Goal: Transaction & Acquisition: Purchase product/service

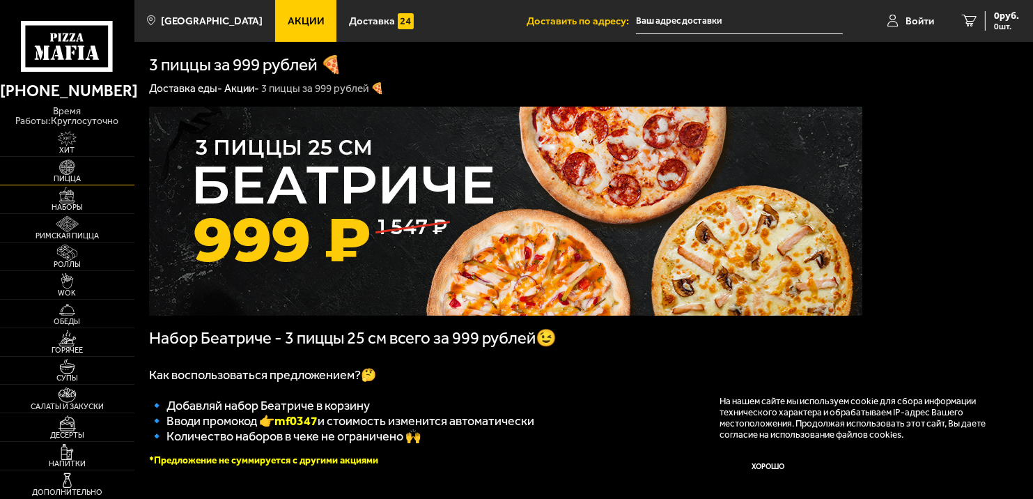
click at [72, 180] on span "Пицца" at bounding box center [67, 179] width 134 height 8
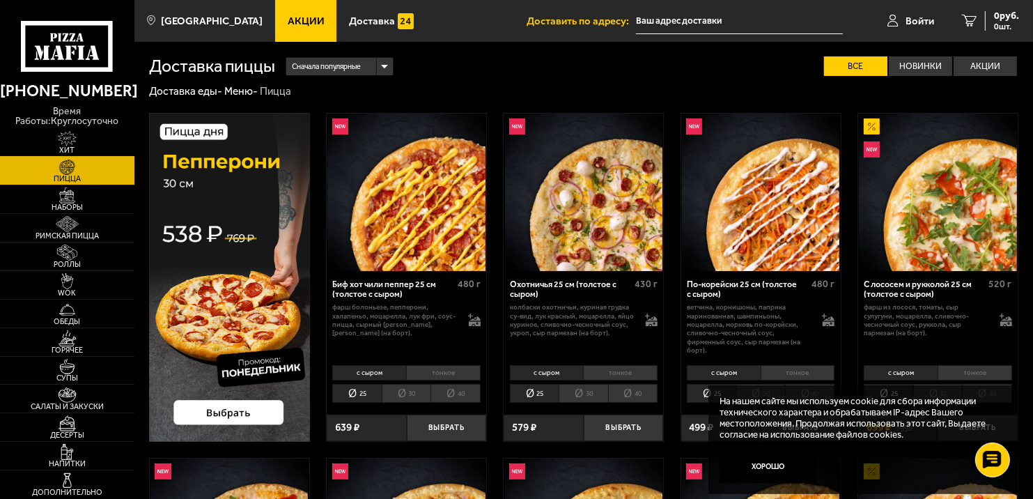
click at [70, 144] on img at bounding box center [67, 139] width 41 height 16
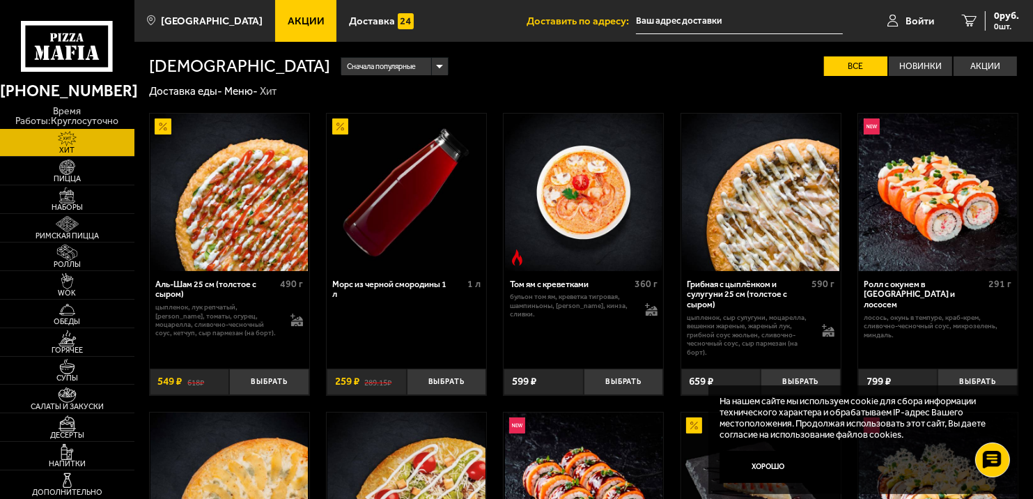
click at [295, 22] on span "Акции" at bounding box center [306, 21] width 37 height 10
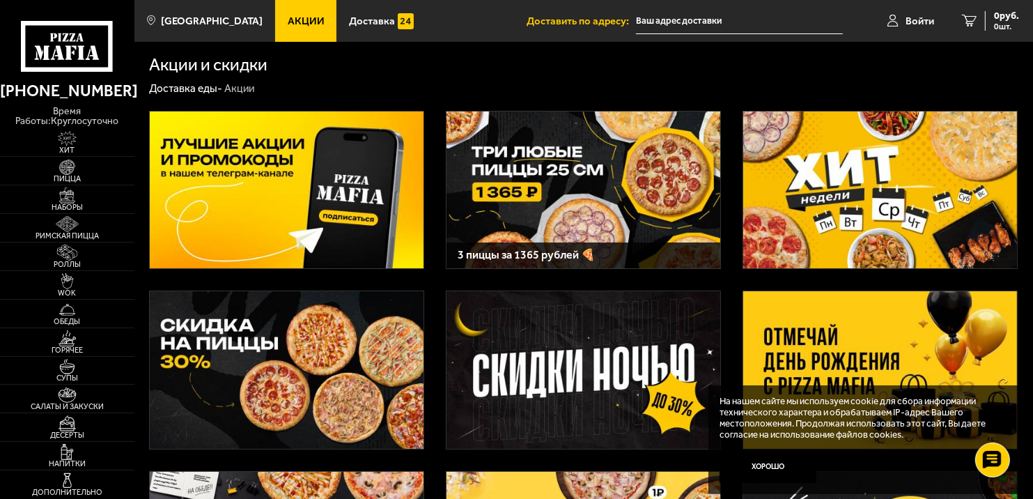
click at [833, 210] on img at bounding box center [880, 189] width 274 height 157
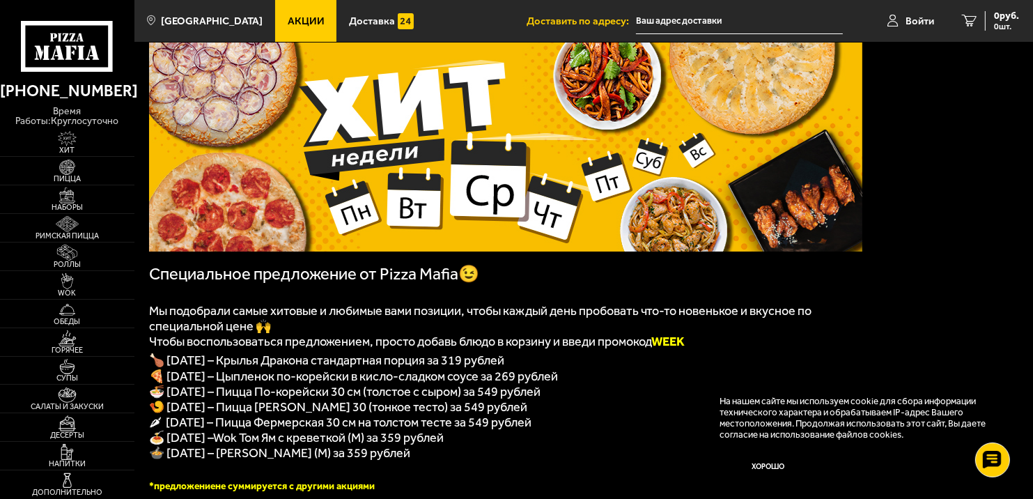
scroll to position [70, 0]
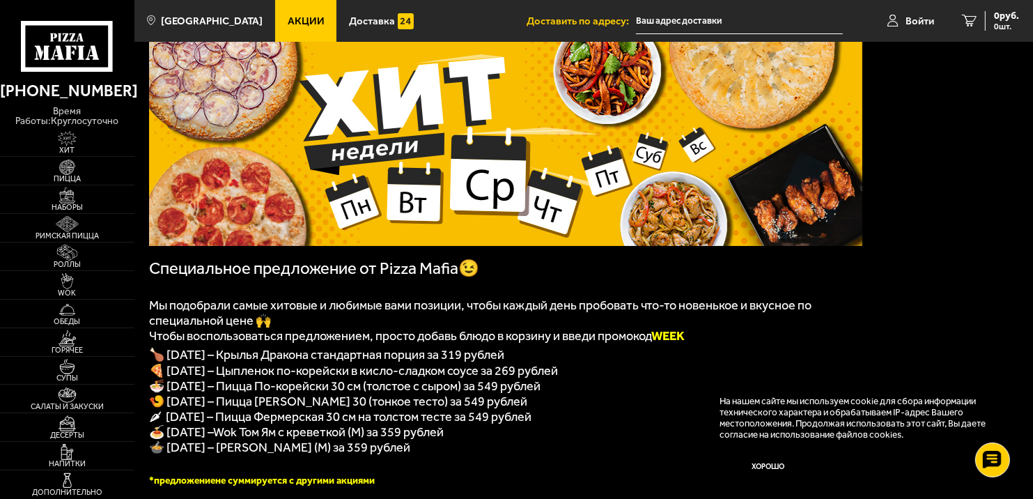
click at [685, 338] on b "WEEK" at bounding box center [668, 335] width 33 height 15
copy b "WEEK"
click at [86, 351] on span "Горячее" at bounding box center [67, 350] width 134 height 8
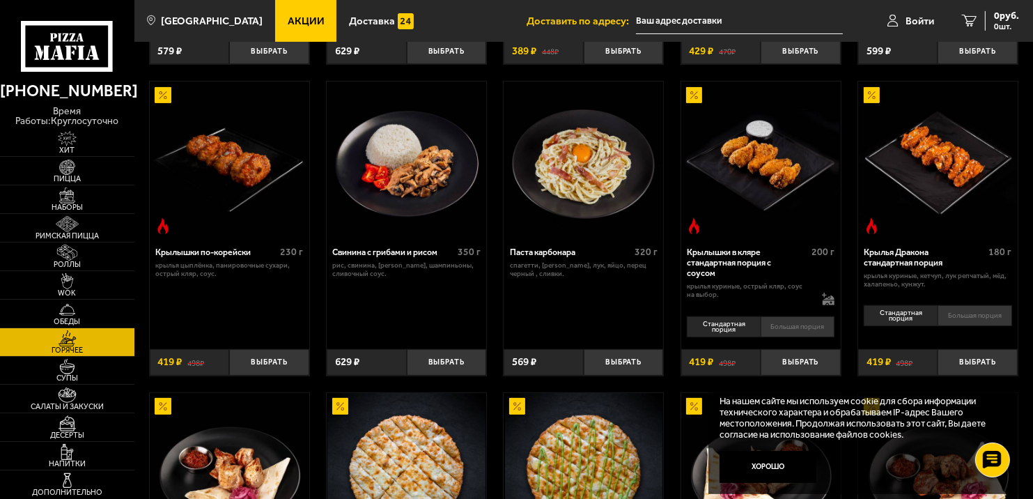
scroll to position [348, 0]
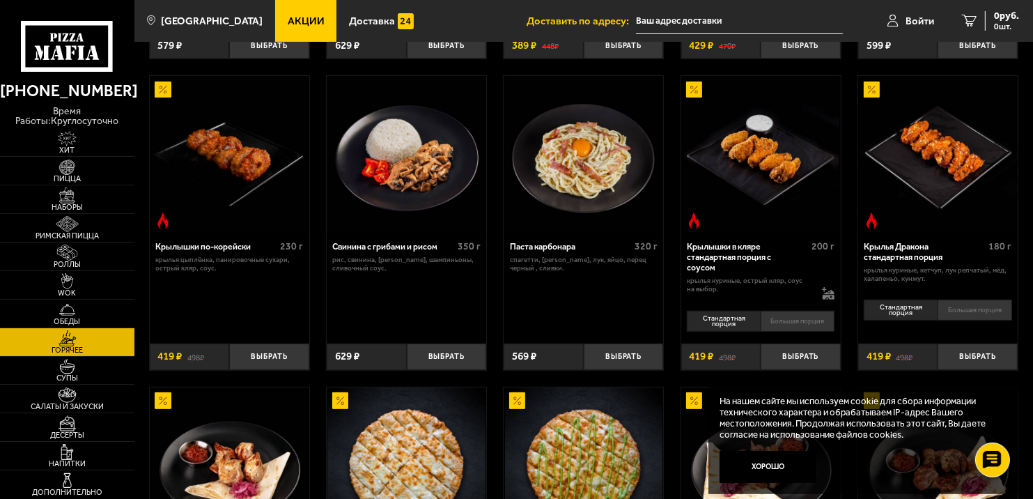
click at [985, 304] on li "Большая порция" at bounding box center [974, 309] width 75 height 21
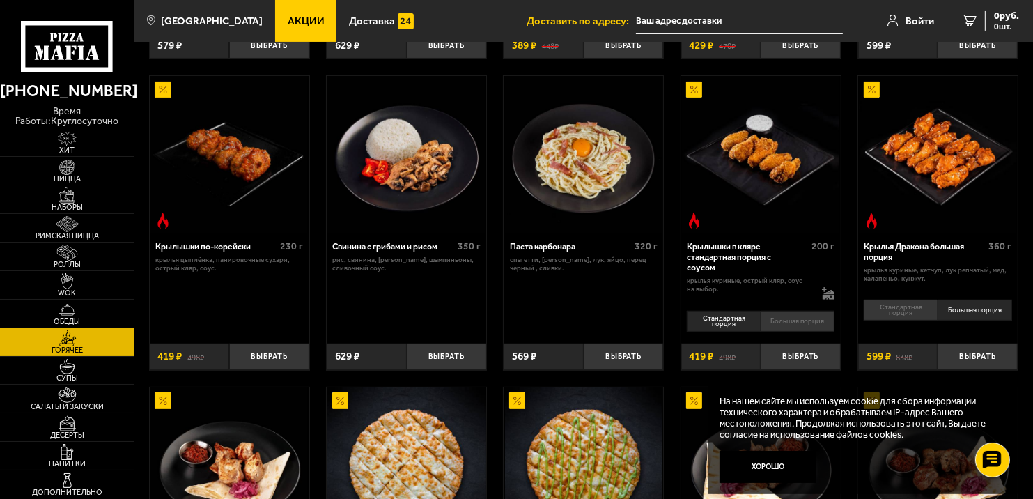
click at [902, 306] on li "Стандартная порция" at bounding box center [900, 309] width 74 height 21
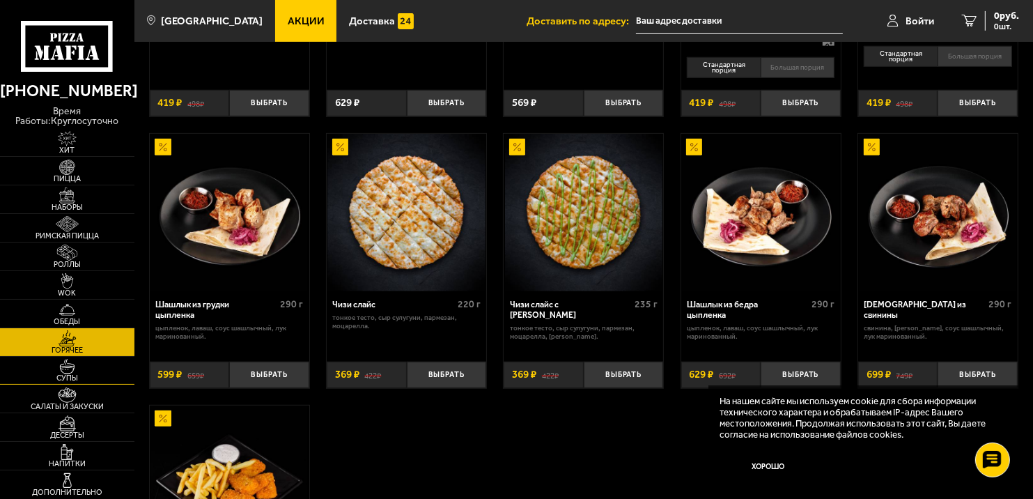
scroll to position [627, 0]
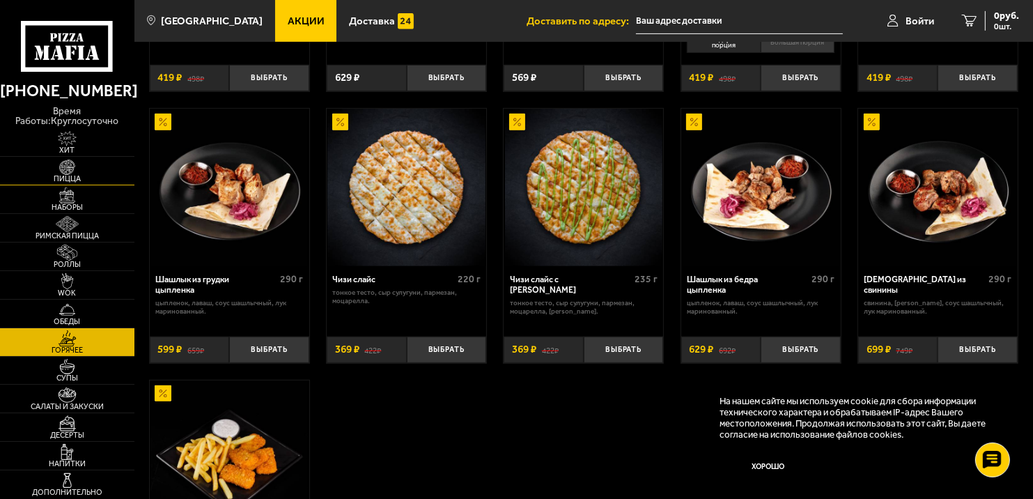
click at [79, 175] on span "Пицца" at bounding box center [67, 179] width 134 height 8
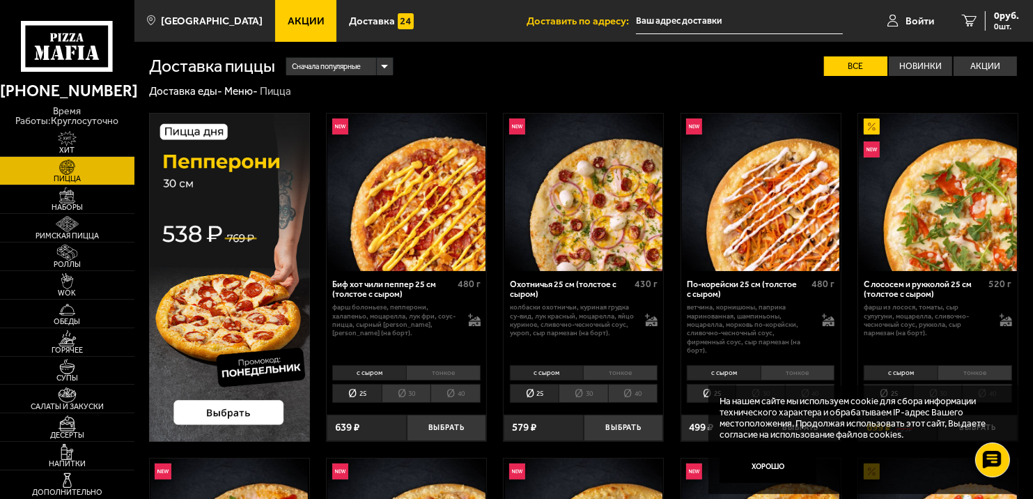
click at [327, 68] on span "Сначала популярные" at bounding box center [326, 66] width 69 height 20
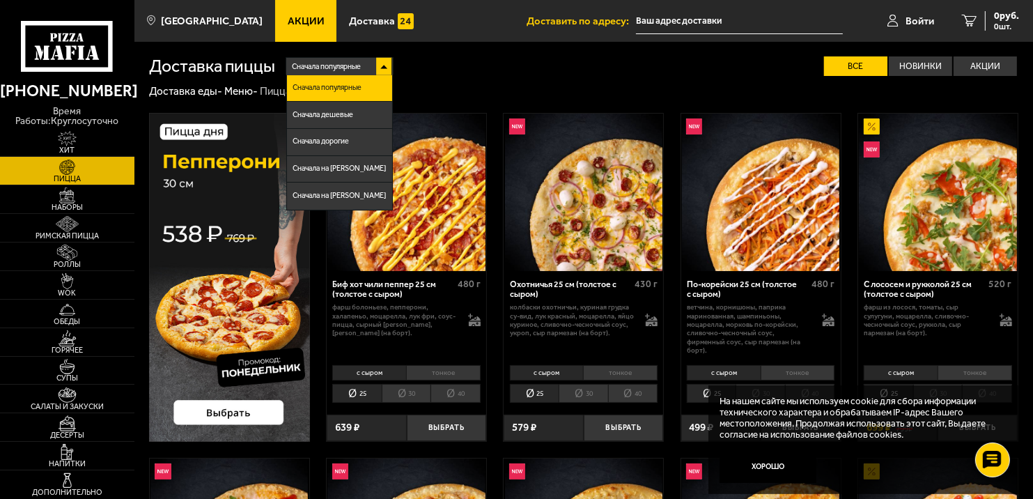
click at [328, 67] on span "Сначала популярные" at bounding box center [326, 66] width 69 height 20
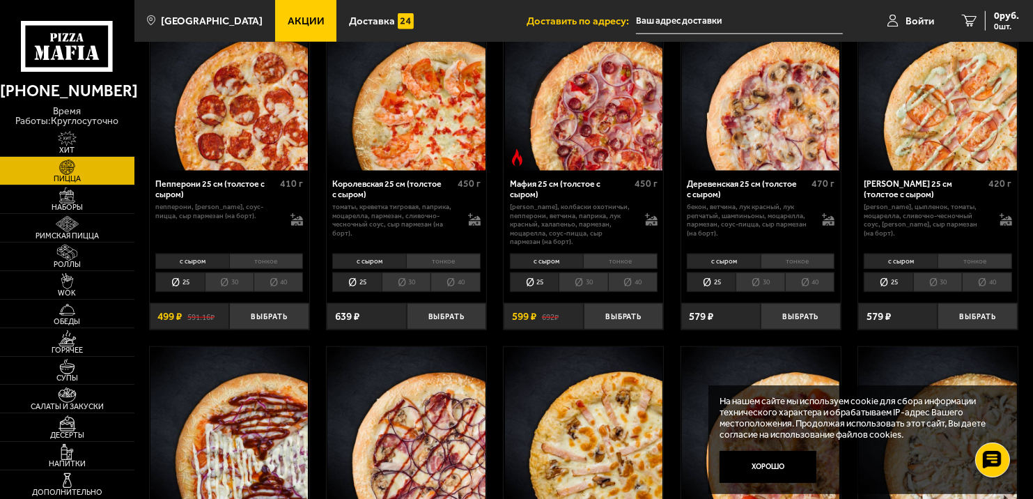
scroll to position [1462, 0]
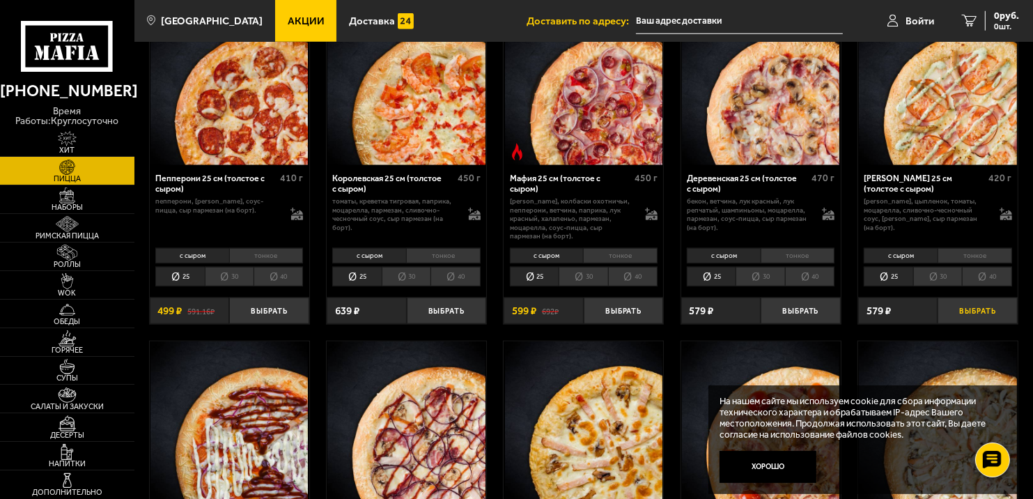
click at [970, 312] on button "Выбрать" at bounding box center [977, 310] width 80 height 26
click at [999, 25] on span "1 шт." at bounding box center [1001, 26] width 36 height 8
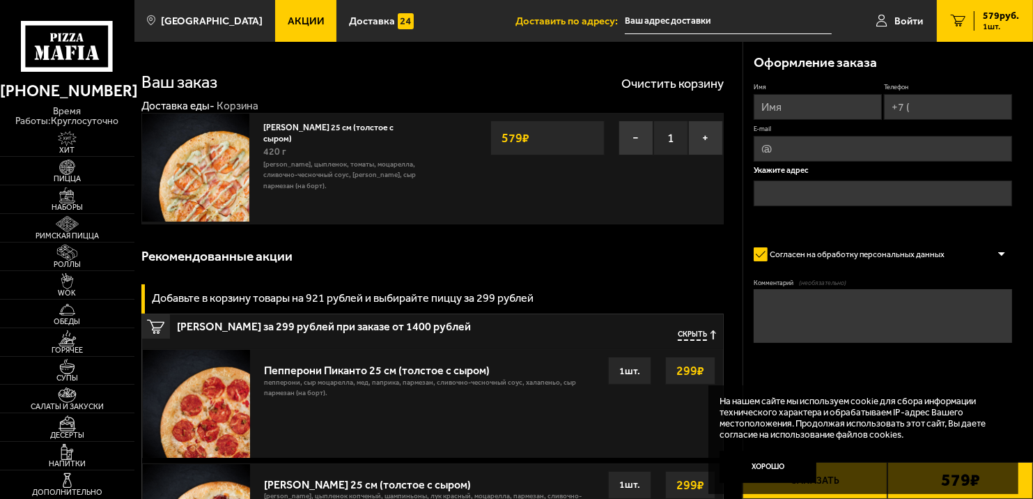
click at [785, 106] on input "Имя" at bounding box center [817, 107] width 128 height 26
type input "[PERSON_NAME]"
click at [975, 100] on input "Телефон" at bounding box center [948, 107] width 128 height 26
type input "[PHONE_NUMBER]"
type input "[EMAIL_ADDRESS][DOMAIN_NAME]"
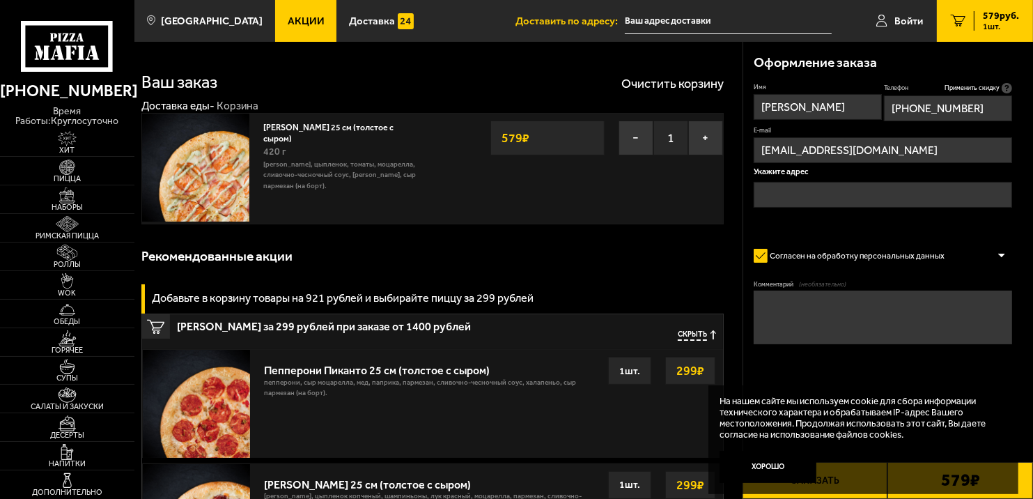
type input "[PHONE_NUMBER]"
click at [873, 191] on input "text" at bounding box center [882, 195] width 258 height 26
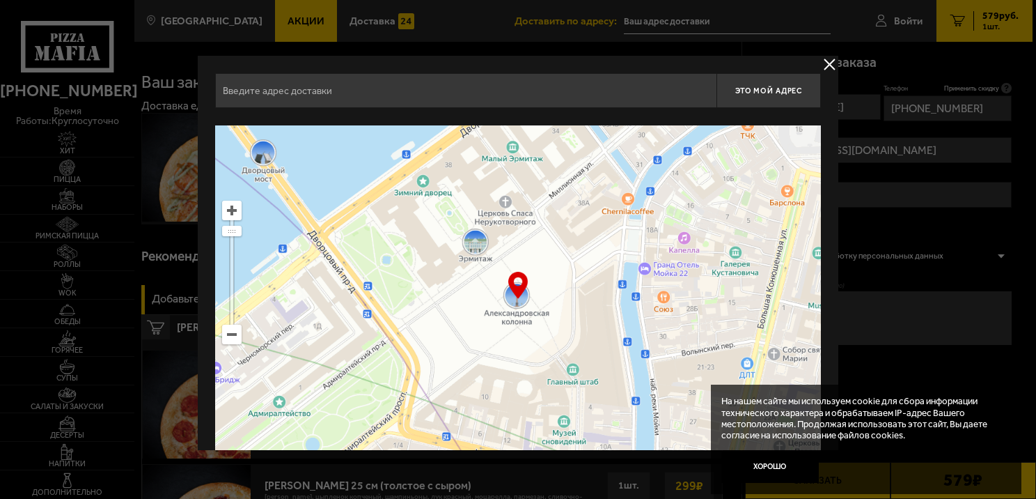
click at [394, 96] on input "text" at bounding box center [465, 90] width 501 height 35
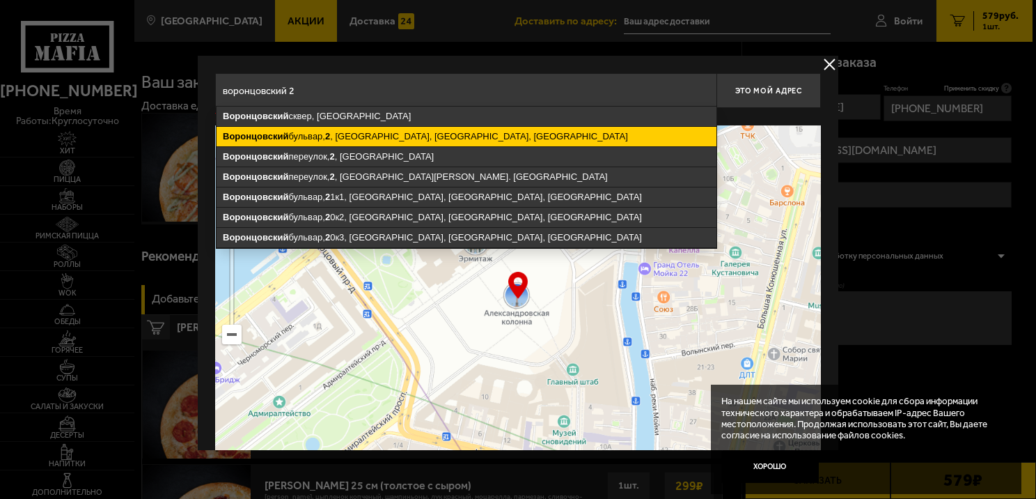
click at [394, 134] on ymaps "[STREET_ADDRESS]" at bounding box center [467, 136] width 500 height 19
type input "[STREET_ADDRESS]"
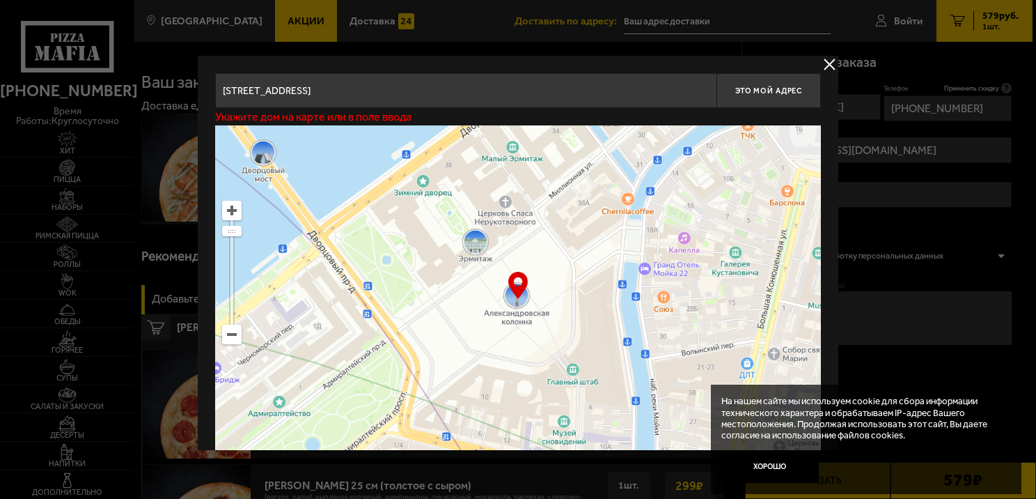
type input "[STREET_ADDRESS]"
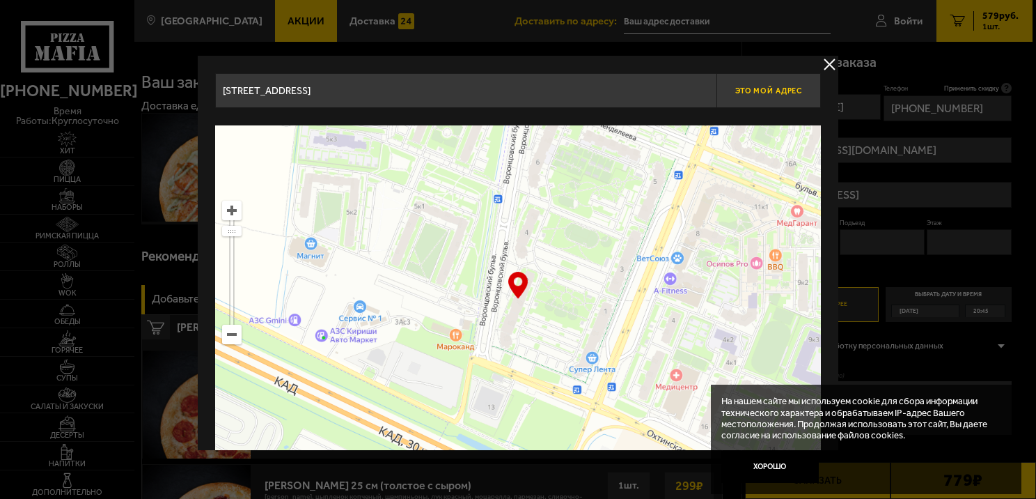
click at [765, 86] on span "Это мой адрес" at bounding box center [768, 90] width 67 height 9
type input "[STREET_ADDRESS]"
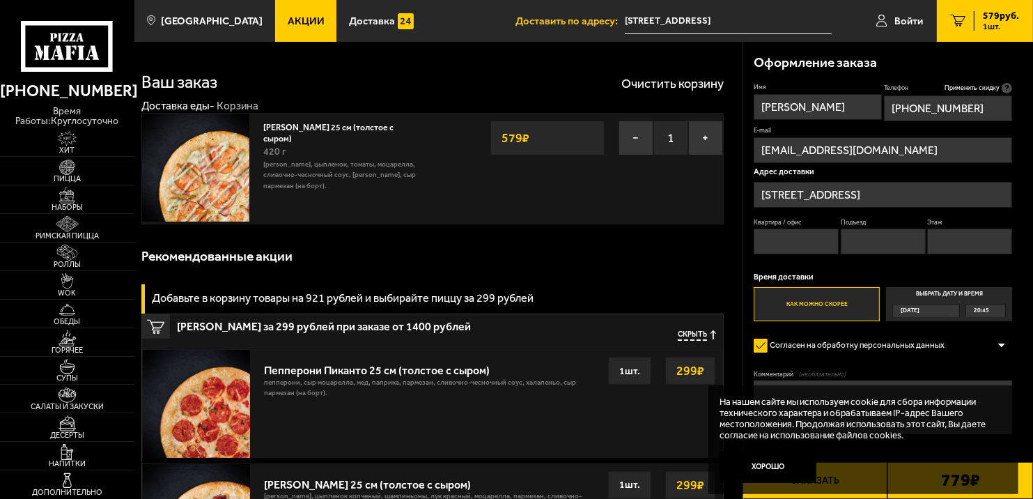
click at [776, 239] on input "Квартира / офис" at bounding box center [795, 241] width 85 height 26
type input "194"
click at [851, 248] on input "Подъезд" at bounding box center [882, 241] width 85 height 26
type input "2"
click at [960, 240] on input "Этаж" at bounding box center [969, 241] width 85 height 26
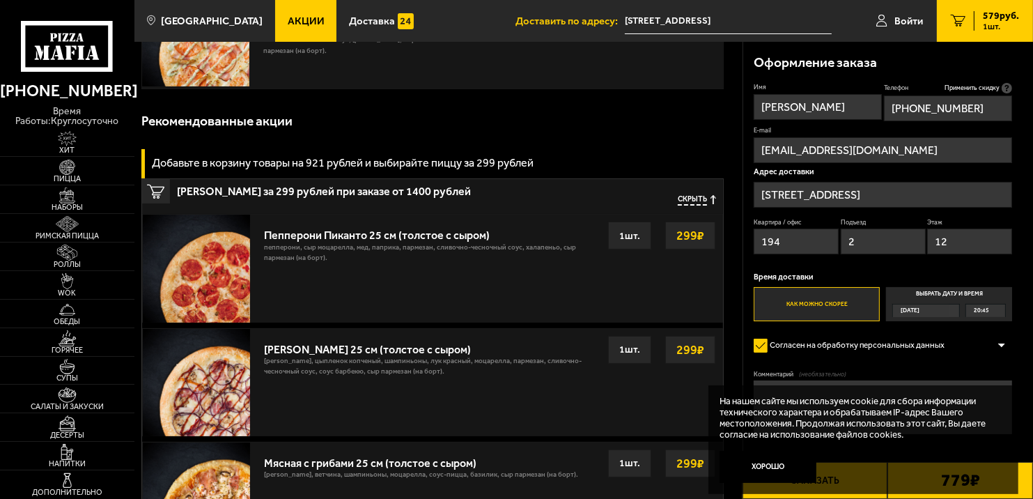
scroll to position [139, 0]
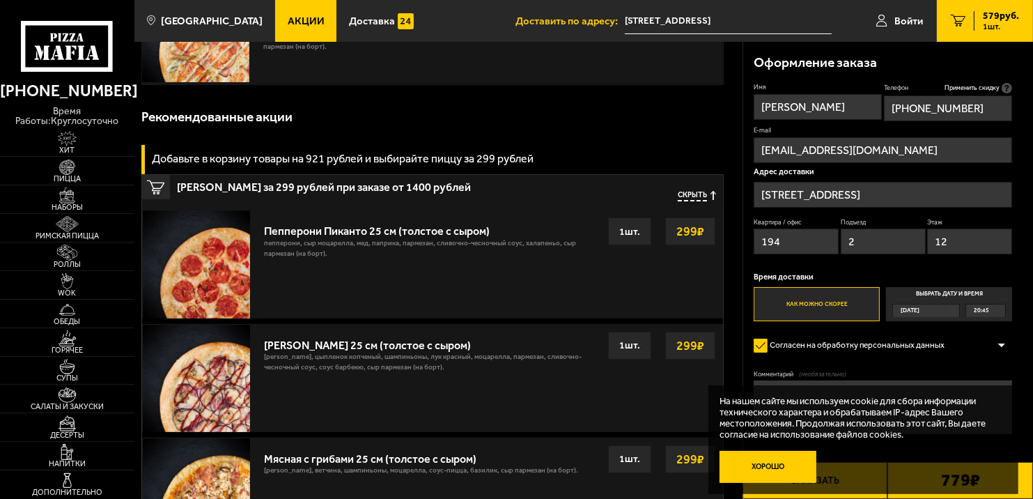
type input "12"
click at [781, 466] on button "Хорошо" at bounding box center [767, 467] width 97 height 32
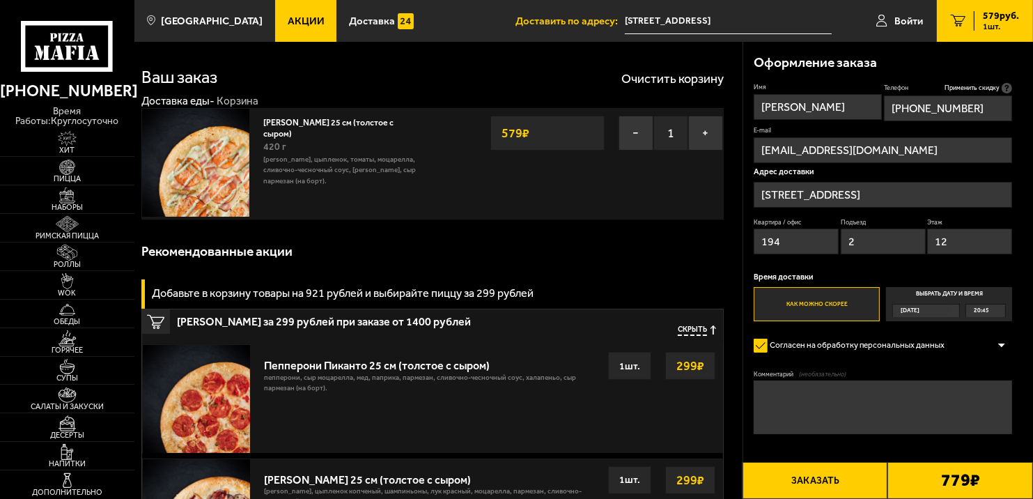
scroll to position [0, 0]
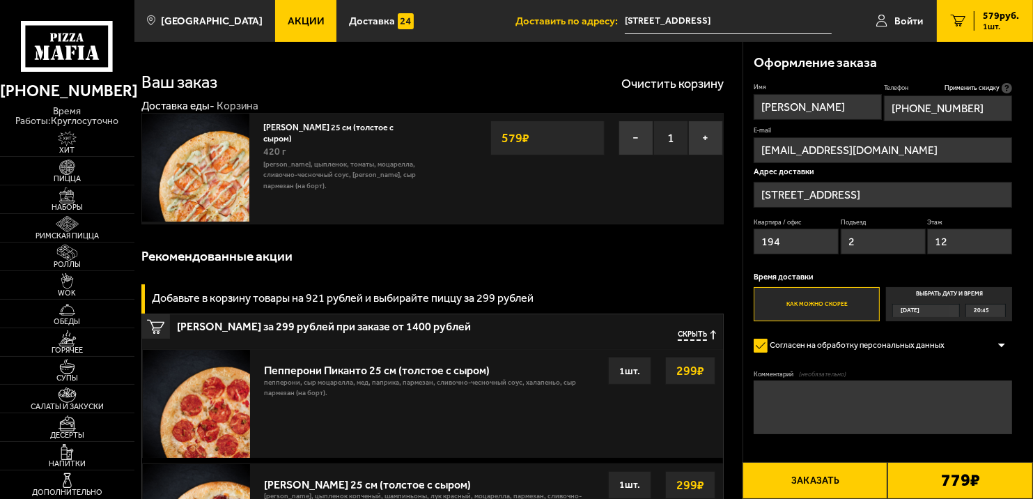
click at [283, 127] on link "[PERSON_NAME] 25 см (толстое с сыром)" at bounding box center [328, 130] width 130 height 25
click at [219, 171] on img at bounding box center [195, 167] width 107 height 107
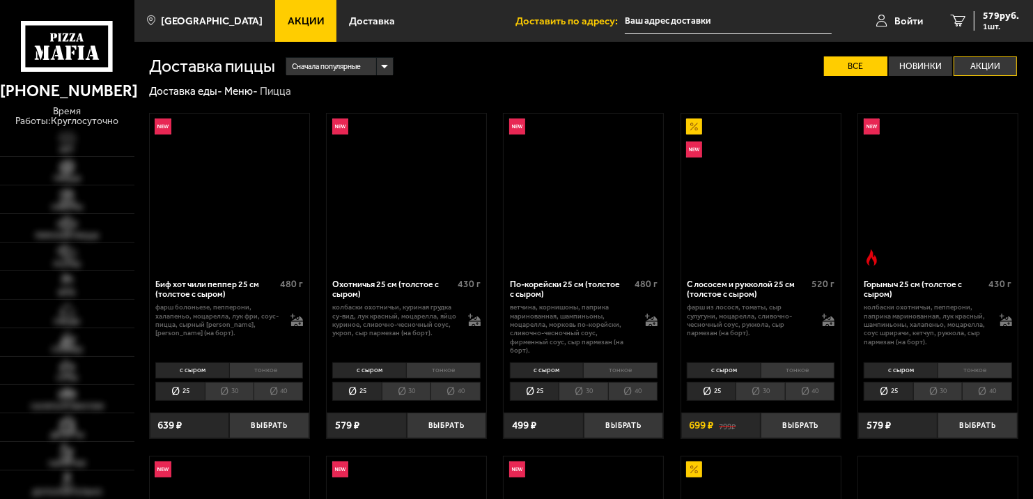
click at [975, 64] on label "Акции" at bounding box center [984, 65] width 63 height 19
click at [0, 0] on input "Акции" at bounding box center [0, 0] width 0 height 0
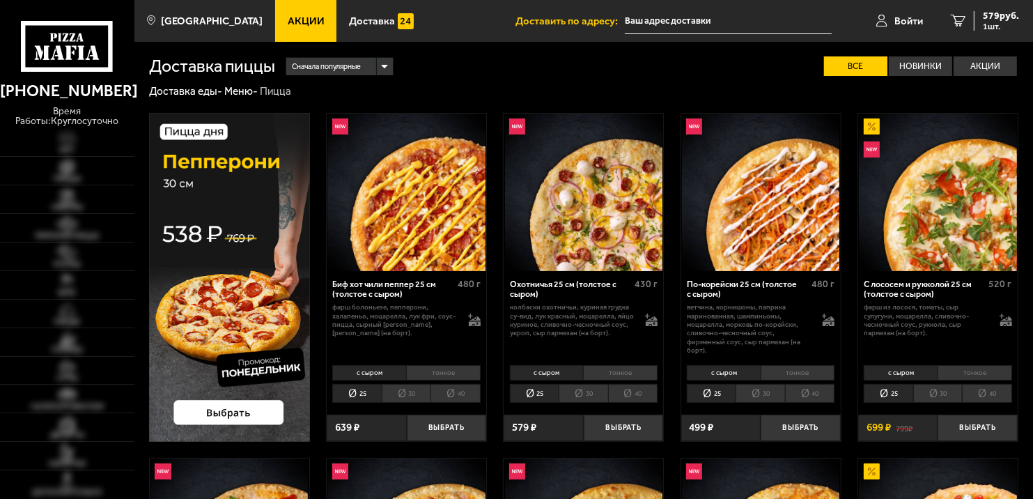
type input "[STREET_ADDRESS]"
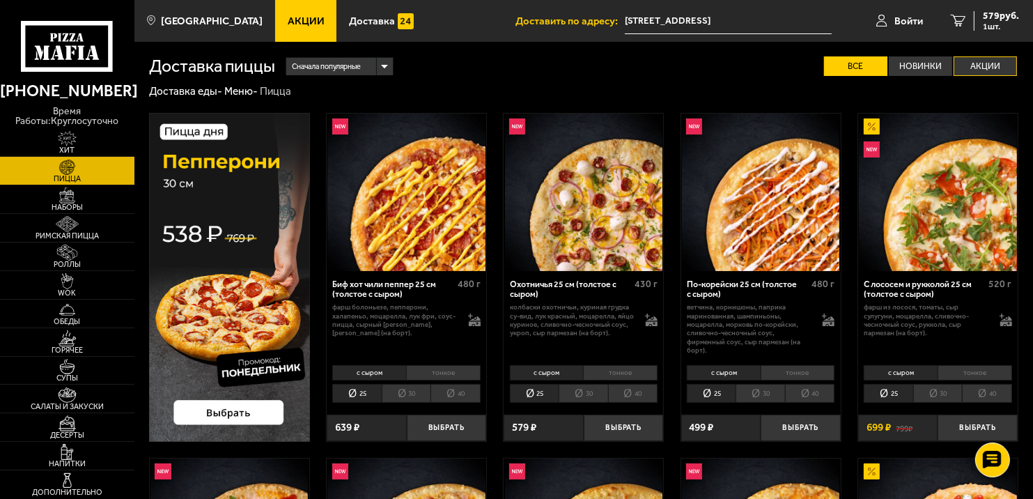
click at [978, 60] on label "Акции" at bounding box center [984, 65] width 63 height 19
click at [0, 0] on input "Акции" at bounding box center [0, 0] width 0 height 0
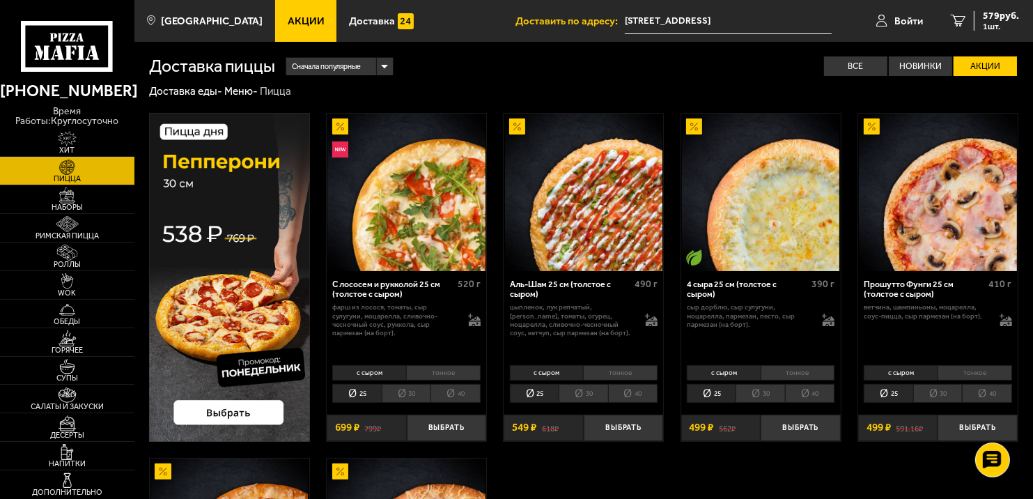
click at [936, 55] on div "Доставка пиццы Сначала популярные Все Новинки Акции Пожелания Острое блюдо Веге…" at bounding box center [584, 59] width 870 height 34
click at [937, 64] on label "Новинки" at bounding box center [920, 65] width 63 height 19
click at [0, 0] on input "Новинки" at bounding box center [0, 0] width 0 height 0
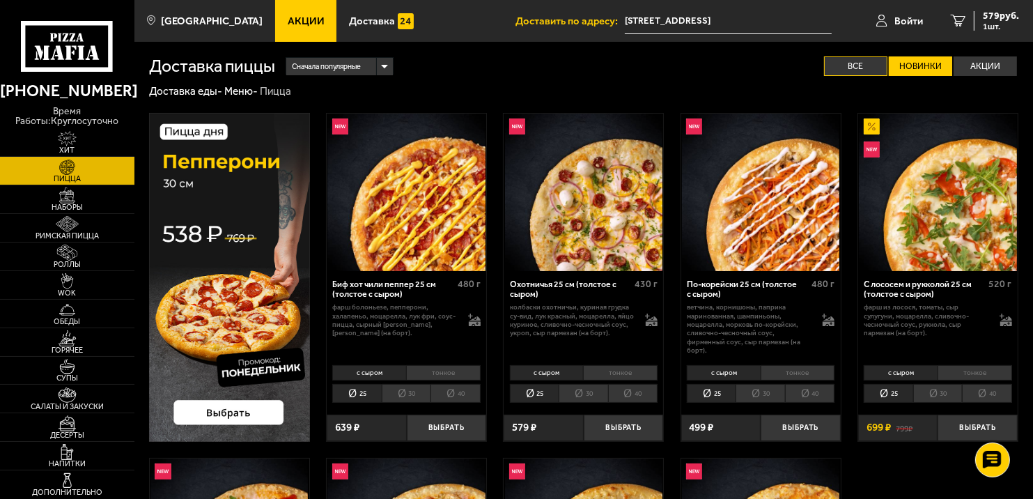
click at [848, 61] on label "Все" at bounding box center [855, 65] width 63 height 19
click at [0, 0] on input "Все" at bounding box center [0, 0] width 0 height 0
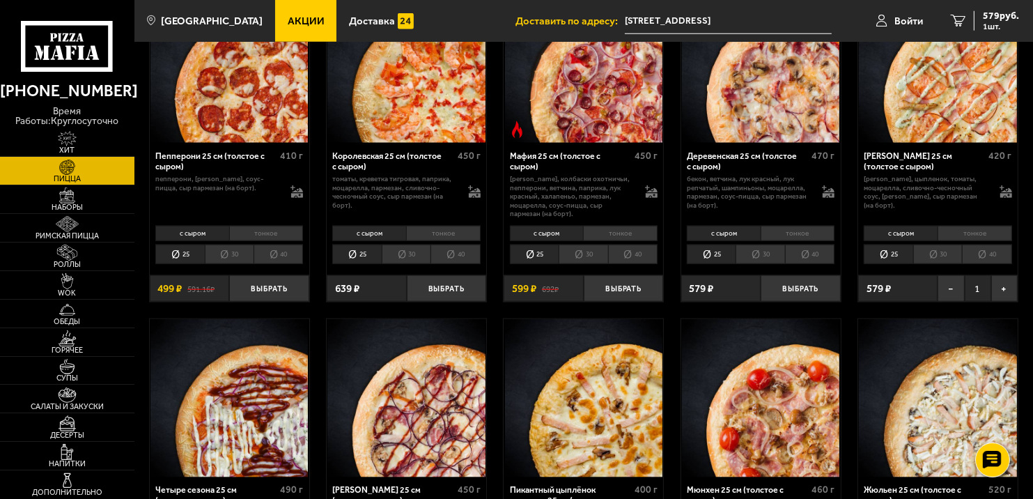
scroll to position [1393, 0]
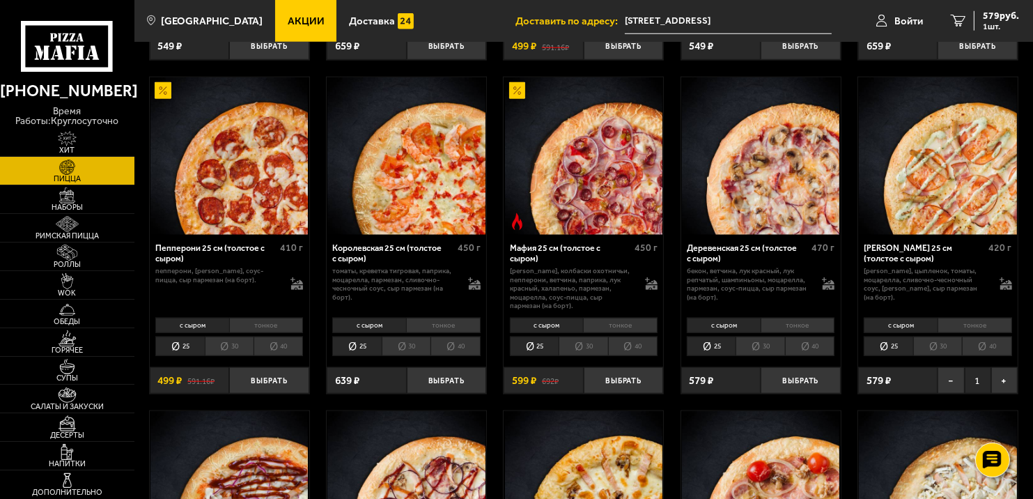
click at [944, 348] on li "30" at bounding box center [937, 345] width 49 height 19
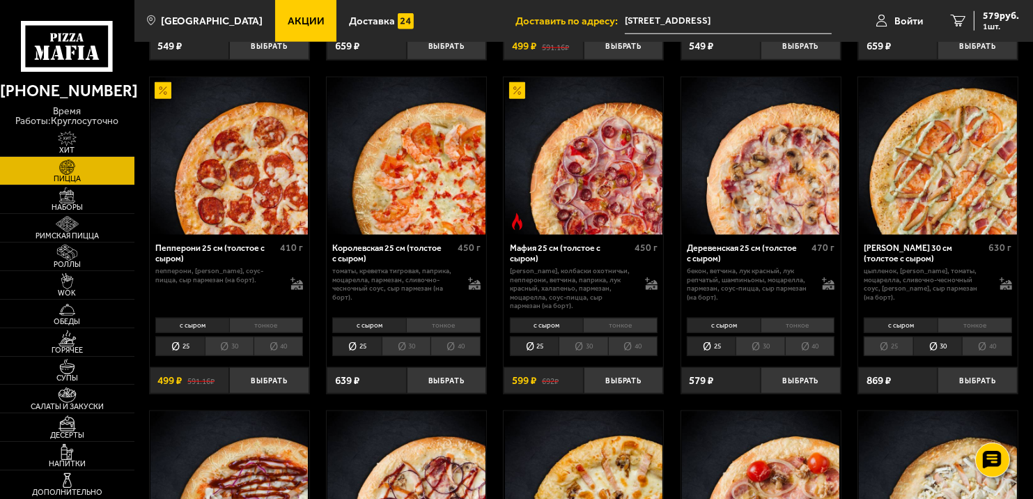
click at [279, 28] on link "Акции" at bounding box center [306, 21] width 62 height 42
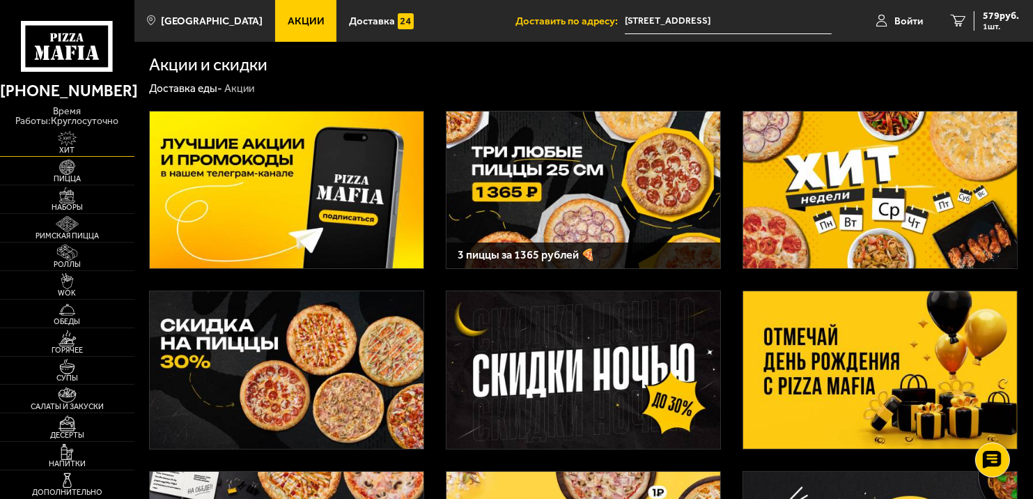
click at [77, 148] on span "Хит" at bounding box center [67, 150] width 134 height 8
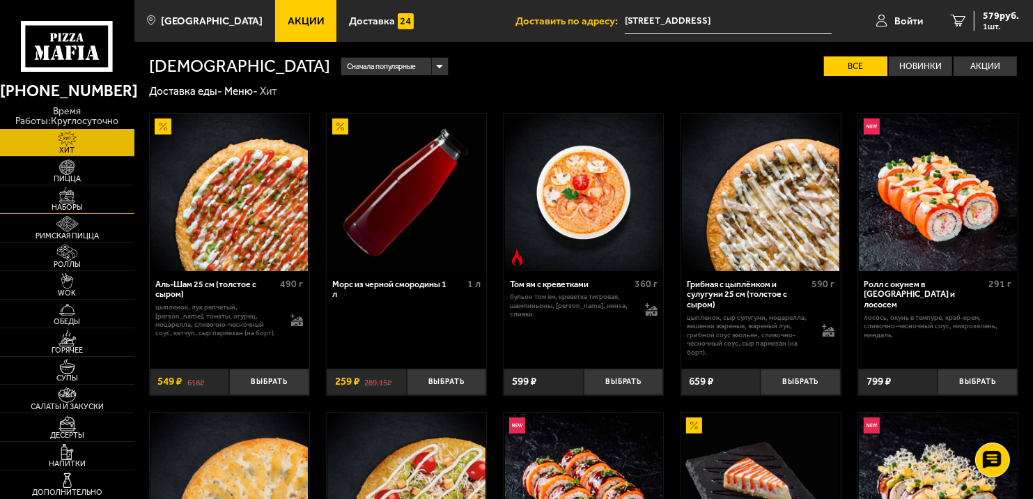
click at [70, 210] on span "Наборы" at bounding box center [67, 207] width 134 height 8
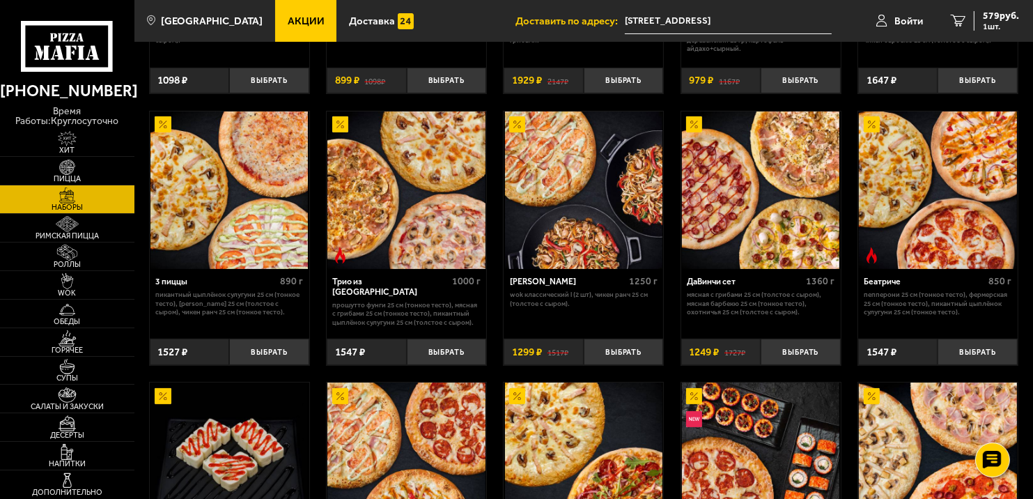
scroll to position [279, 0]
